Goal: Task Accomplishment & Management: Use online tool/utility

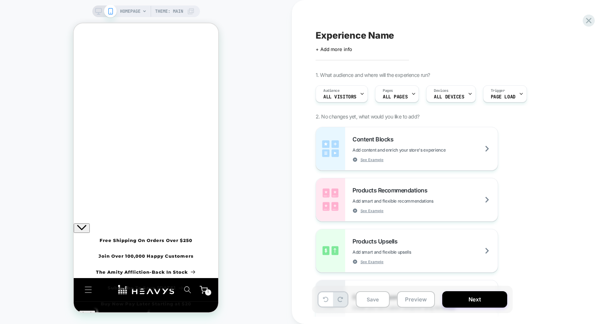
click at [74, 23] on div at bounding box center [74, 23] width 0 height 0
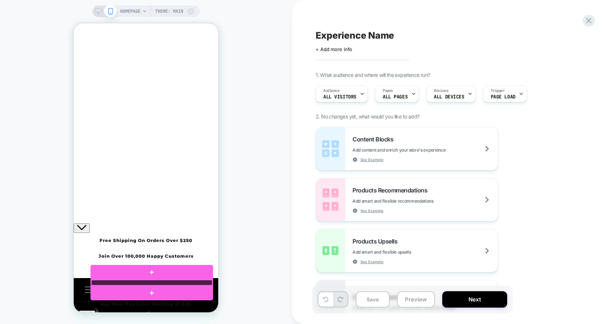
click at [159, 283] on div at bounding box center [151, 283] width 121 height 6
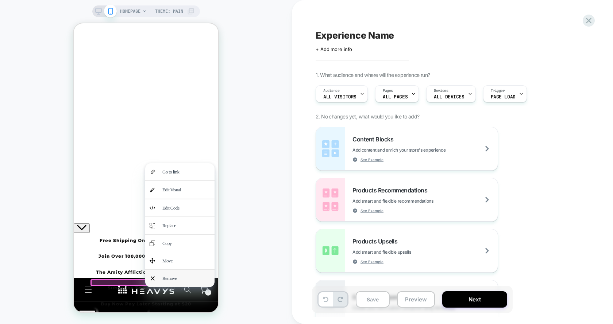
click at [168, 275] on div "Remove" at bounding box center [186, 278] width 48 height 8
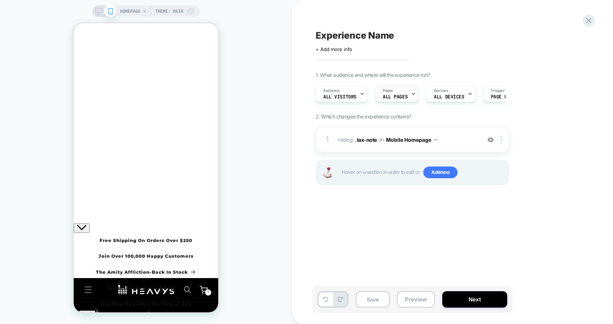
click at [403, 93] on div "Pages ALL PAGES" at bounding box center [394, 94] width 39 height 16
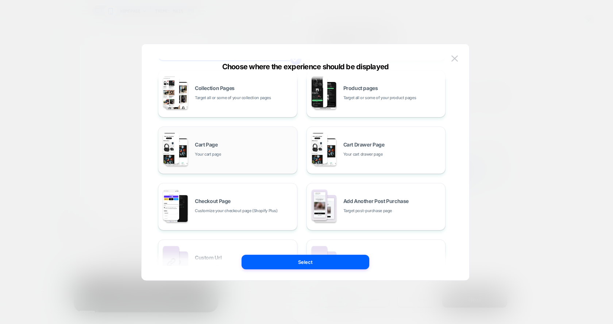
scroll to position [66, 0]
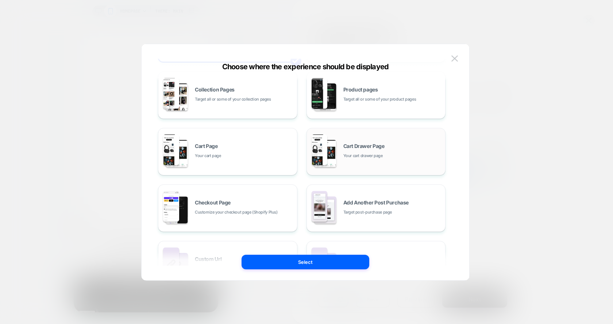
click at [382, 146] on span "Cart Drawer Page" at bounding box center [363, 146] width 41 height 5
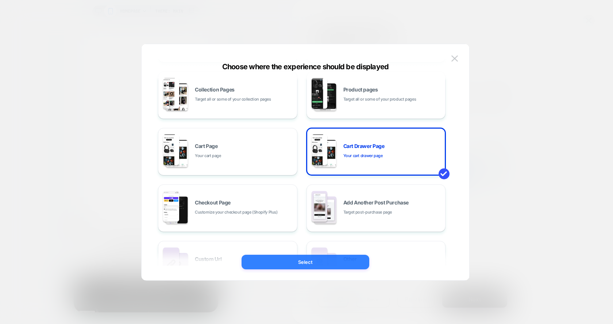
click at [333, 265] on button "Select" at bounding box center [306, 262] width 128 height 15
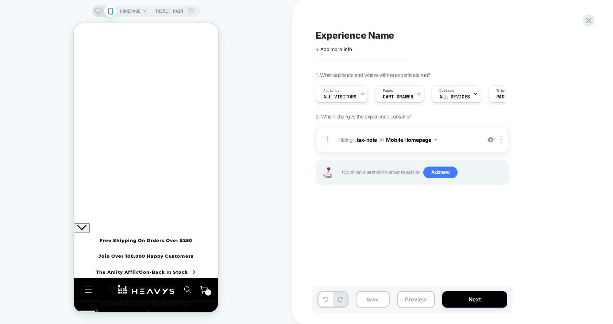
click at [385, 144] on div "1 Hiding : .tax-note .tax-note on Mobile Homepage Add Before Add After Copy CSS…" at bounding box center [412, 140] width 193 height 26
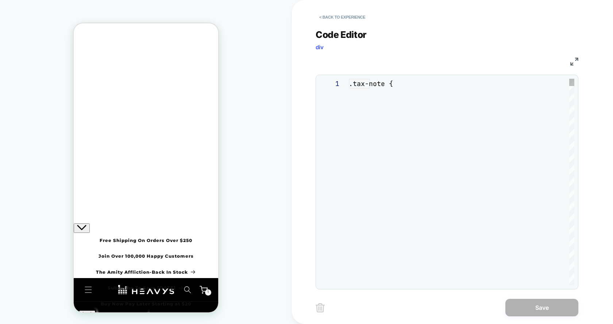
scroll to position [29, 0]
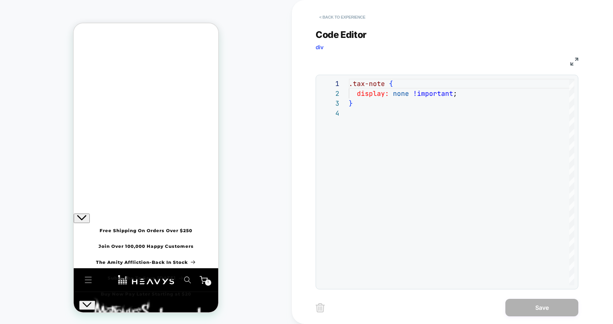
click at [346, 16] on button "< Back to experience" at bounding box center [342, 17] width 53 height 12
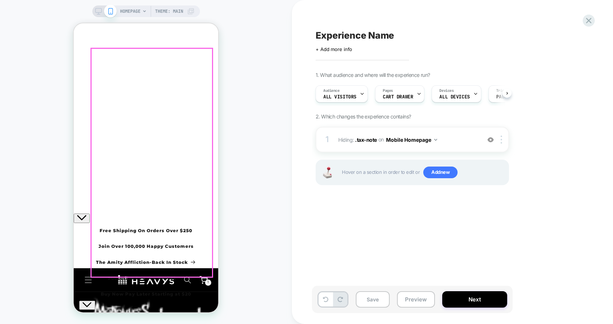
scroll to position [0, 0]
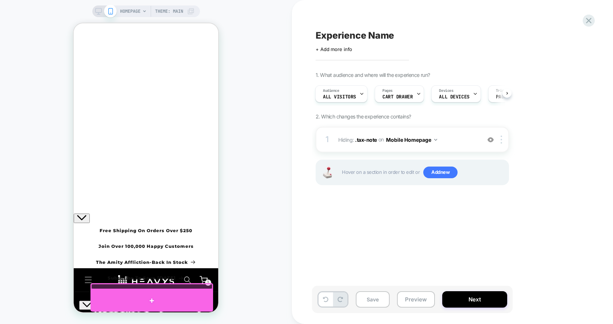
click at [154, 296] on div at bounding box center [151, 301] width 123 height 22
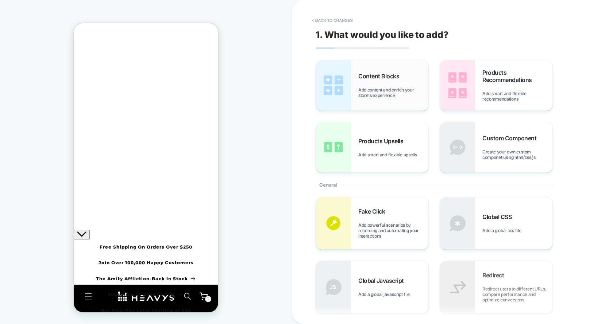
click at [381, 77] on span "Content Blocks" at bounding box center [380, 76] width 45 height 7
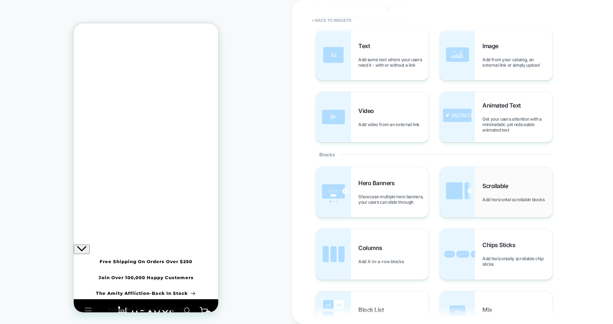
scroll to position [0, 0]
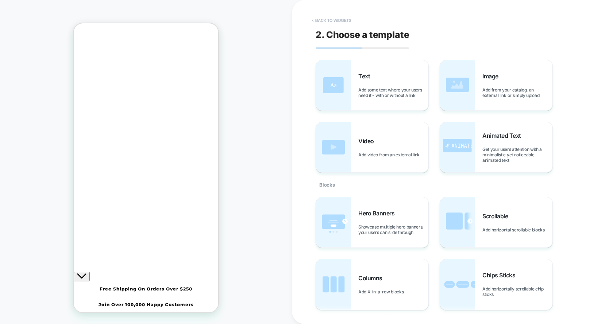
click at [322, 18] on button "< Back to widgets" at bounding box center [331, 21] width 47 height 12
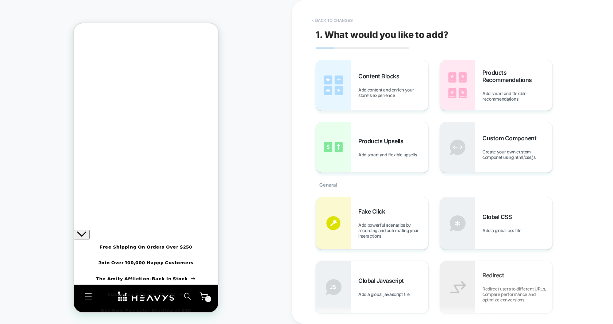
click at [320, 25] on button "< Back to changes" at bounding box center [332, 21] width 48 height 12
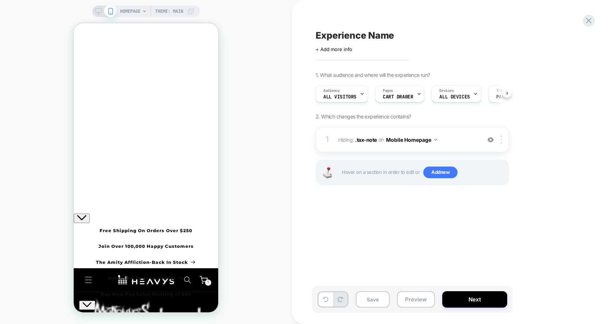
scroll to position [0, 0]
drag, startPoint x: 472, startPoint y: 296, endPoint x: 469, endPoint y: 93, distance: 202.9
click at [469, 93] on div "Experience Name Click to edit experience details + Add more info 1. What audien…" at bounding box center [453, 162] width 274 height 324
click at [371, 43] on div "Click to edit experience details + Add more info" at bounding box center [396, 46] width 160 height 11
click at [374, 36] on span "Experience Name" at bounding box center [355, 35] width 78 height 11
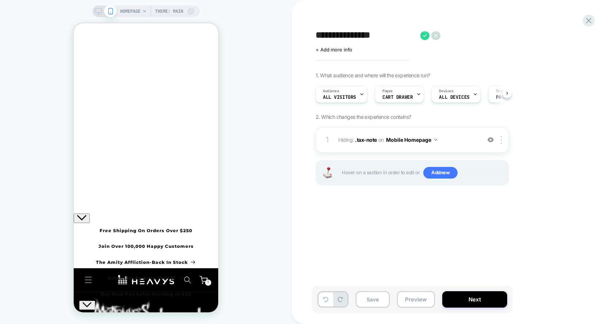
click at [374, 36] on div "**********" at bounding box center [449, 35] width 266 height 11
click at [336, 38] on textarea "**********" at bounding box center [328, 35] width 25 height 11
type textarea "*"
click at [443, 94] on div "Devices ALL DEVICES" at bounding box center [454, 94] width 45 height 16
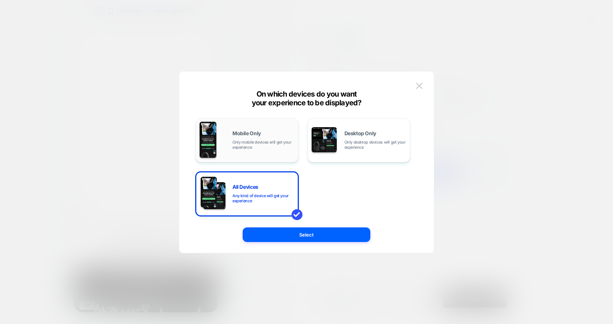
click at [285, 144] on span "Only mobile devices will get your experience" at bounding box center [263, 145] width 62 height 10
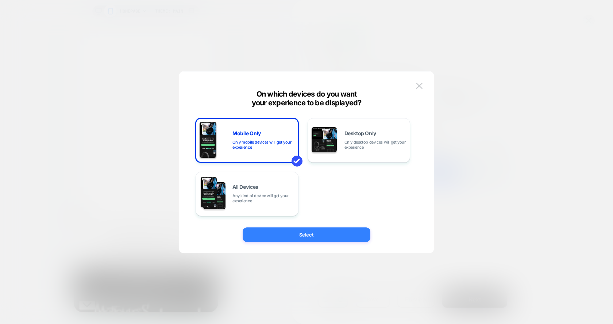
click at [338, 236] on button "Select" at bounding box center [307, 235] width 128 height 15
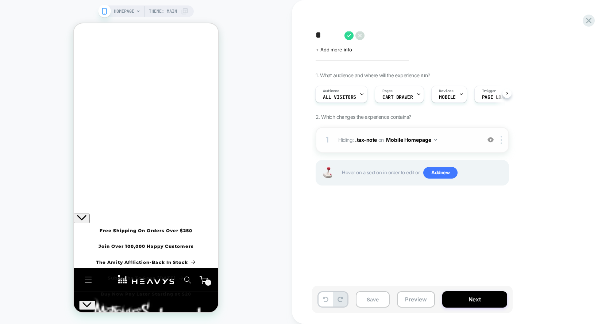
click at [412, 137] on button "Mobile Homepage" at bounding box center [411, 140] width 51 height 11
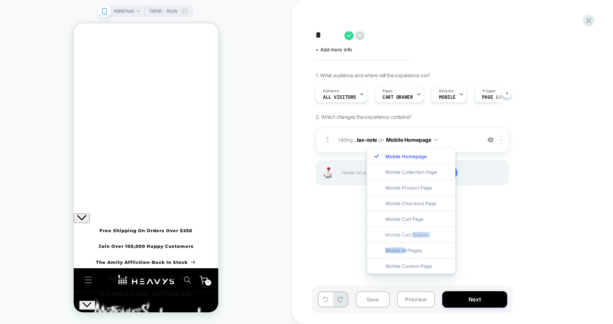
drag, startPoint x: 405, startPoint y: 252, endPoint x: 413, endPoint y: 234, distance: 20.0
click at [413, 234] on div "Mobile Homepage Mobile Collection Page Mobile Product Page Mobile Checkout Page…" at bounding box center [411, 212] width 88 height 126
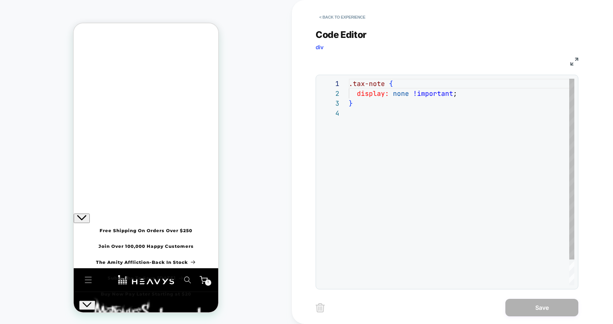
scroll to position [29, 0]
click at [328, 13] on button "< Back to experience" at bounding box center [342, 17] width 53 height 12
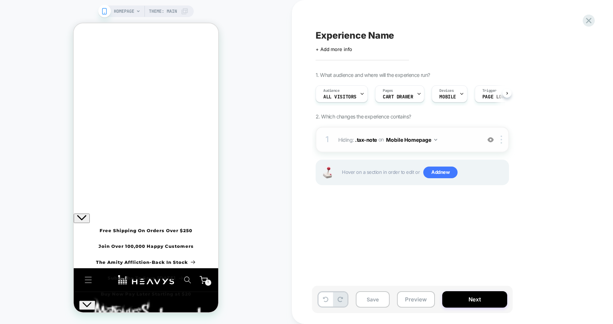
scroll to position [0, 0]
click at [392, 142] on button "Mobile Homepage" at bounding box center [411, 140] width 51 height 11
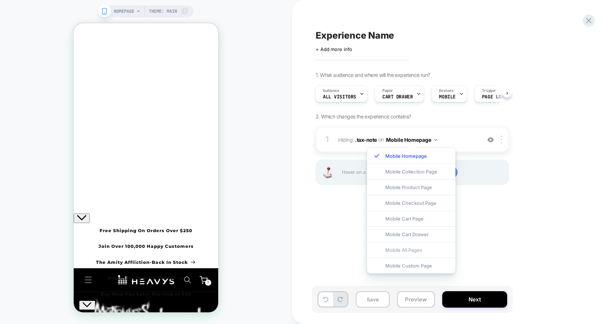
click at [400, 250] on div "Mobile All Pages" at bounding box center [411, 250] width 88 height 16
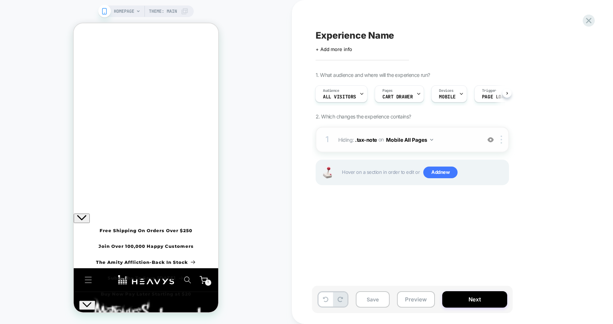
click at [402, 139] on button "Mobile All Pages" at bounding box center [409, 140] width 47 height 11
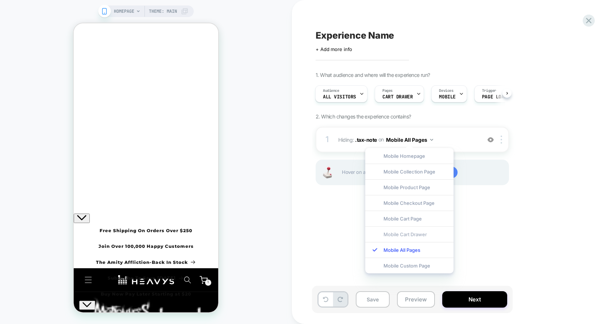
click at [402, 229] on div "Mobile Cart Drawer" at bounding box center [409, 235] width 88 height 16
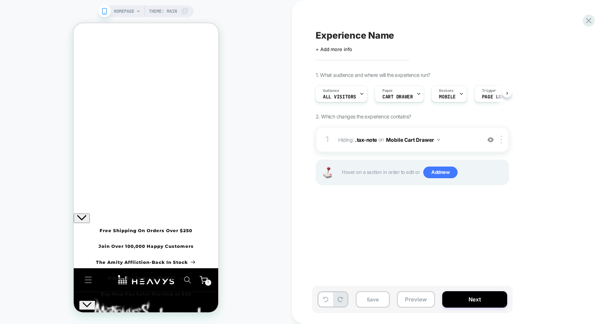
click at [378, 212] on div "Experience Name Click to edit experience details + Add more info 1. What audien…" at bounding box center [449, 162] width 274 height 310
click at [346, 56] on div "Experience Name Click to edit experience details + Add more info 1. What audien…" at bounding box center [449, 162] width 274 height 310
click at [342, 34] on span "Experience Name" at bounding box center [355, 35] width 78 height 11
type textarea "*"
click at [384, 36] on textarea "**********" at bounding box center [437, 35] width 243 height 11
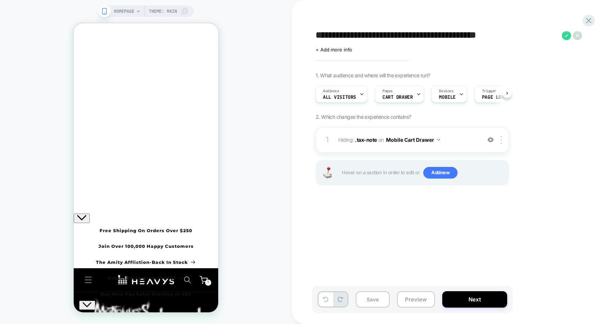
click at [531, 39] on textarea "**********" at bounding box center [437, 35] width 243 height 11
type textarea "**********"
click at [566, 36] on icon at bounding box center [566, 35] width 9 height 9
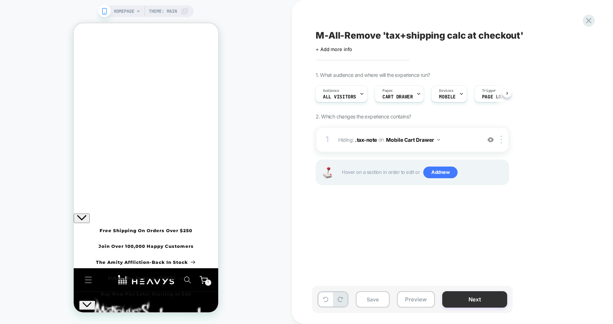
click at [489, 300] on button "Next" at bounding box center [474, 300] width 65 height 16
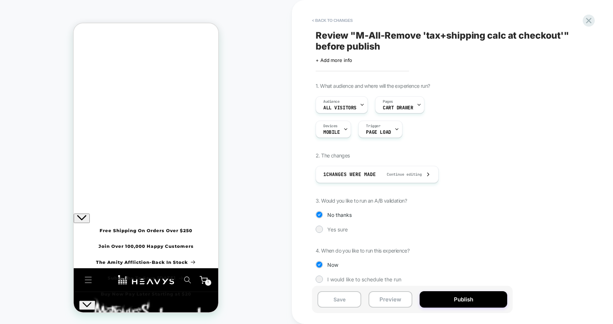
click at [334, 233] on div "1. What audience and where will the experience run? Audience All Visitors Pages…" at bounding box center [449, 188] width 266 height 211
click at [335, 231] on span "Yes sure" at bounding box center [337, 230] width 20 height 6
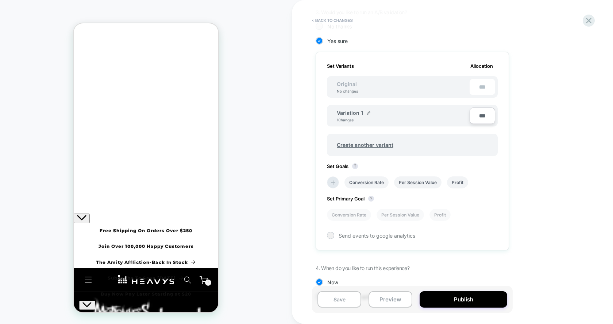
scroll to position [211, 0]
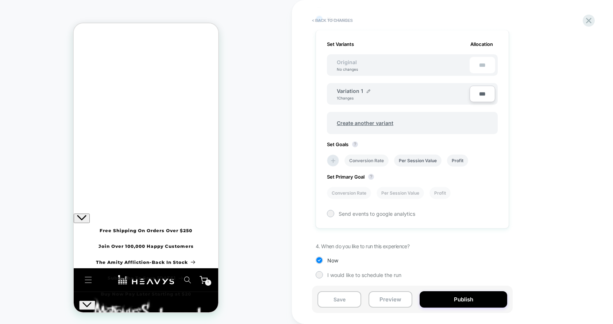
click at [380, 162] on li "Conversion Rate" at bounding box center [366, 161] width 44 height 12
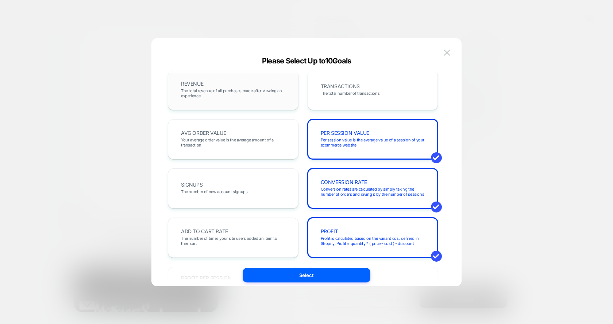
scroll to position [4, 0]
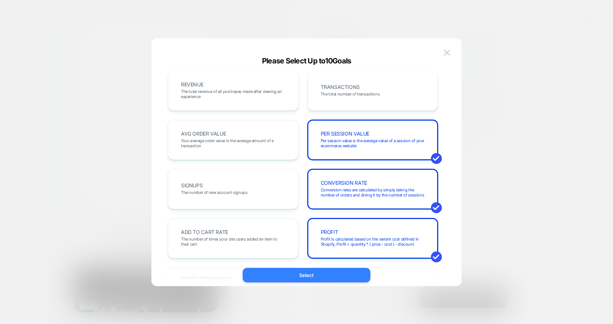
drag, startPoint x: 323, startPoint y: 270, endPoint x: 329, endPoint y: 277, distance: 9.1
click at [329, 277] on button "Select" at bounding box center [307, 275] width 128 height 15
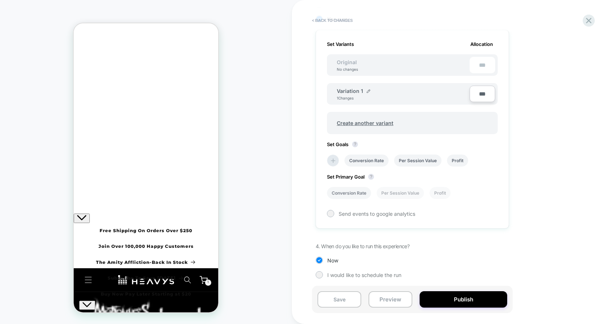
drag, startPoint x: 429, startPoint y: 298, endPoint x: 341, endPoint y: 191, distance: 138.4
click at [341, 191] on div "< Back to changes Review " M-All-Remove 'tax+shipping calc at checkout' " befor…" at bounding box center [453, 162] width 274 height 324
click at [341, 191] on li "Conversion Rate" at bounding box center [349, 193] width 44 height 12
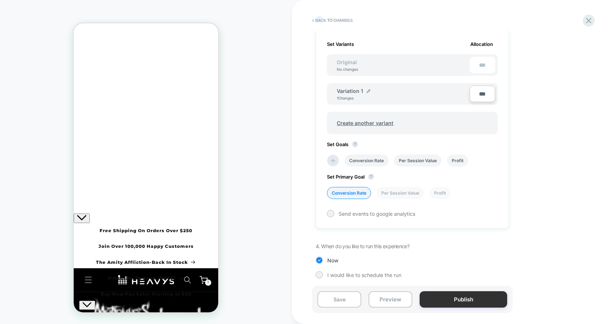
click at [436, 301] on button "Publish" at bounding box center [464, 300] width 88 height 16
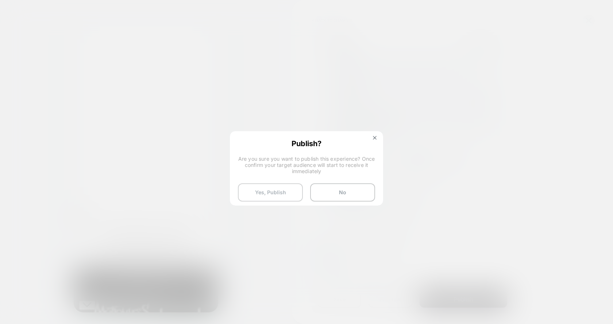
click at [278, 188] on button "Yes, Publish" at bounding box center [270, 193] width 65 height 18
